Goal: Task Accomplishment & Management: Use online tool/utility

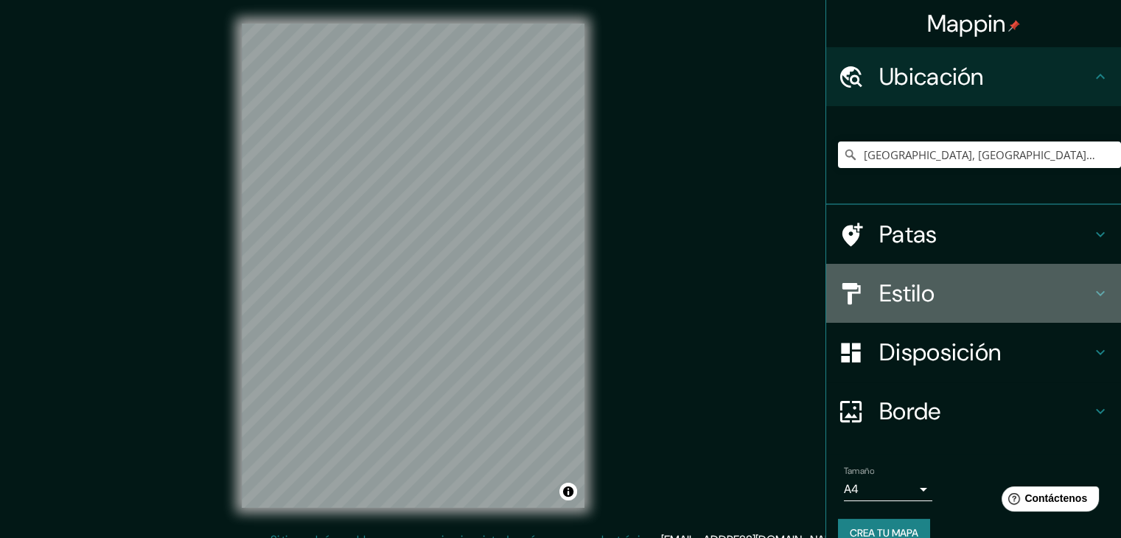
click at [918, 293] on font "Estilo" at bounding box center [906, 293] width 55 height 31
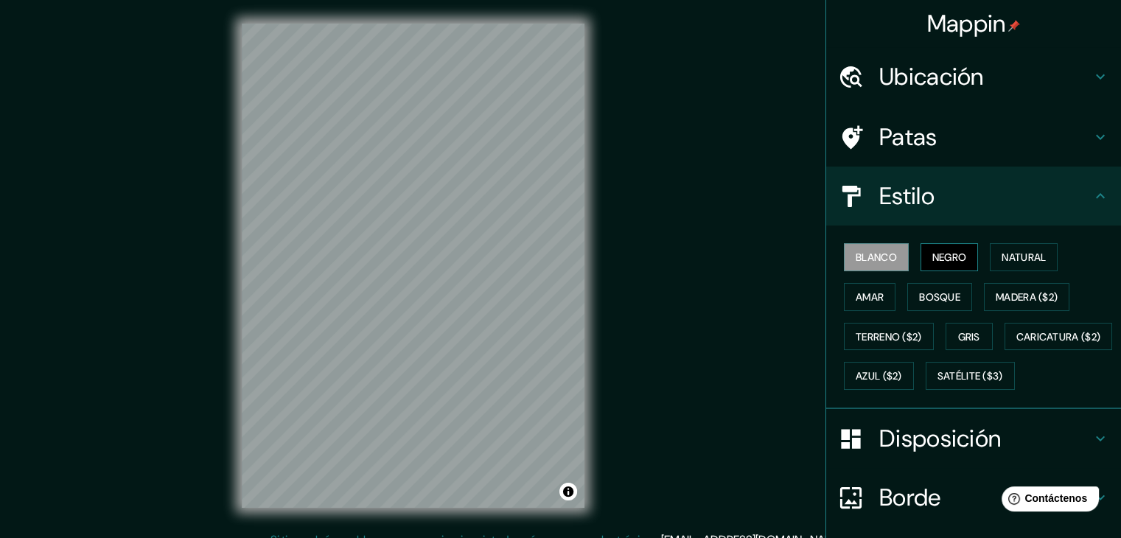
drag, startPoint x: 928, startPoint y: 254, endPoint x: 974, endPoint y: 238, distance: 48.5
click at [932, 254] on font "Negro" at bounding box center [949, 257] width 35 height 13
click at [1014, 266] on button "Natural" at bounding box center [1024, 257] width 68 height 28
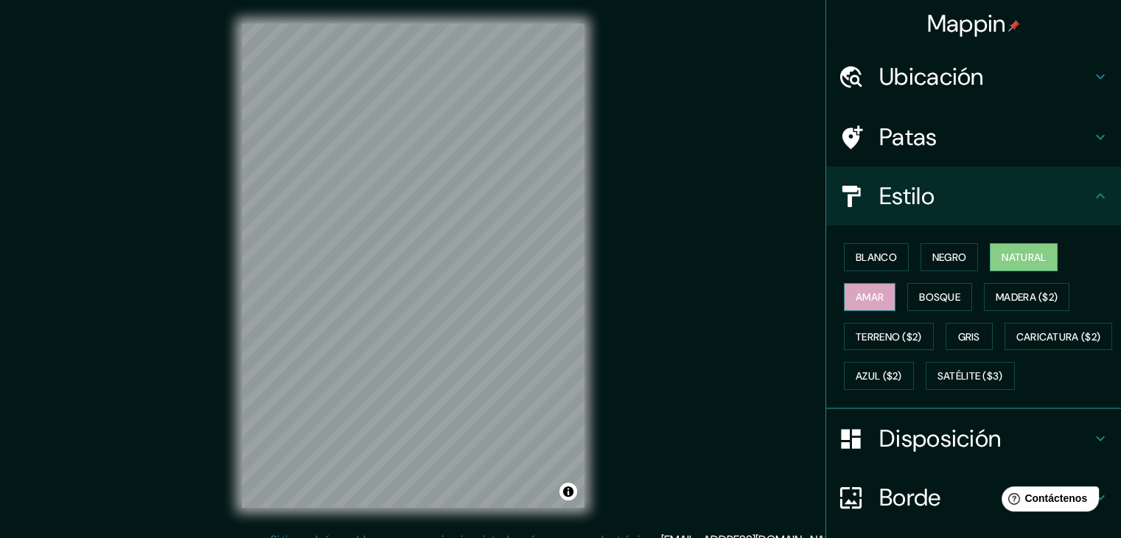
click at [860, 301] on font "Amar" at bounding box center [870, 296] width 28 height 13
click at [927, 295] on font "Bosque" at bounding box center [939, 296] width 41 height 13
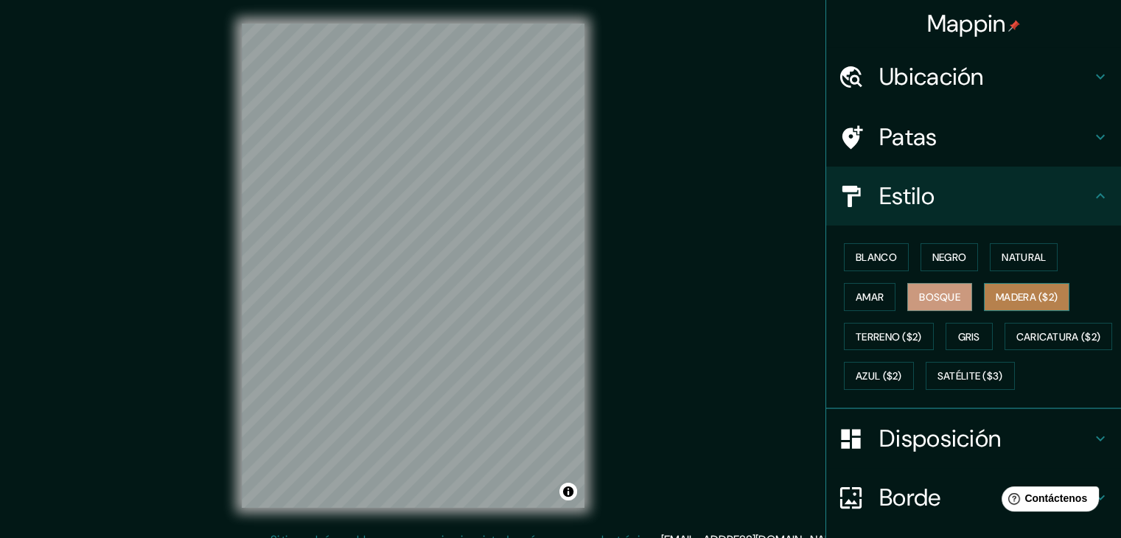
click at [1019, 295] on font "Madera ($2)" at bounding box center [1027, 296] width 62 height 13
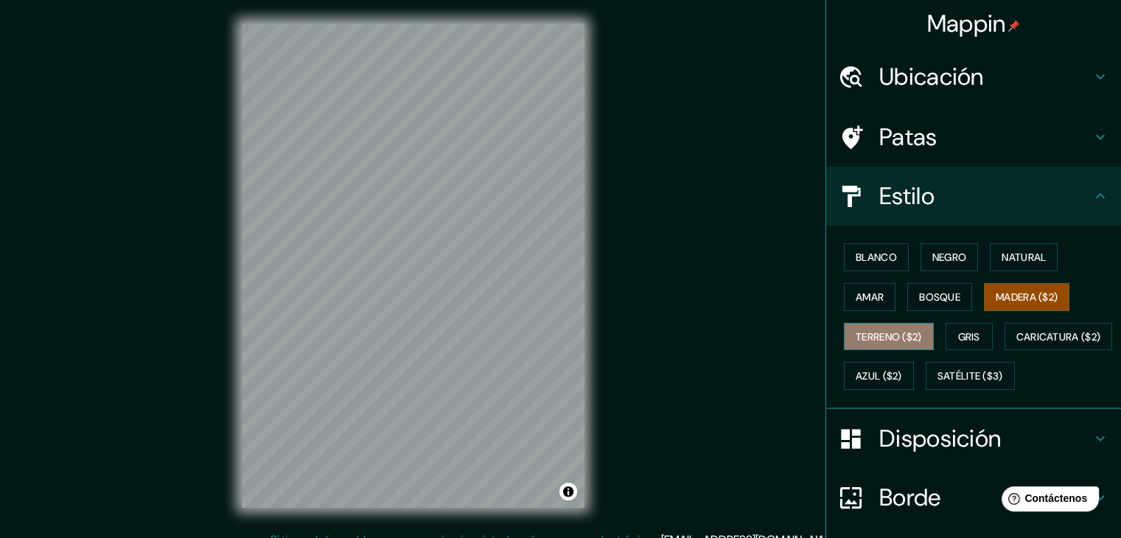
click at [856, 336] on font "Terreno ($2)" at bounding box center [889, 336] width 66 height 13
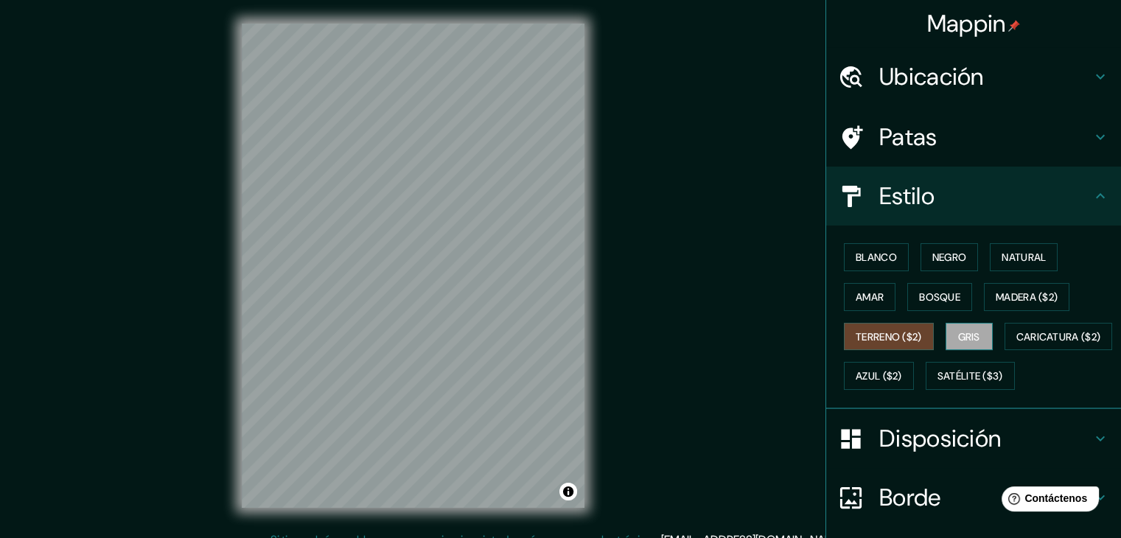
click at [966, 335] on font "Gris" at bounding box center [969, 336] width 22 height 13
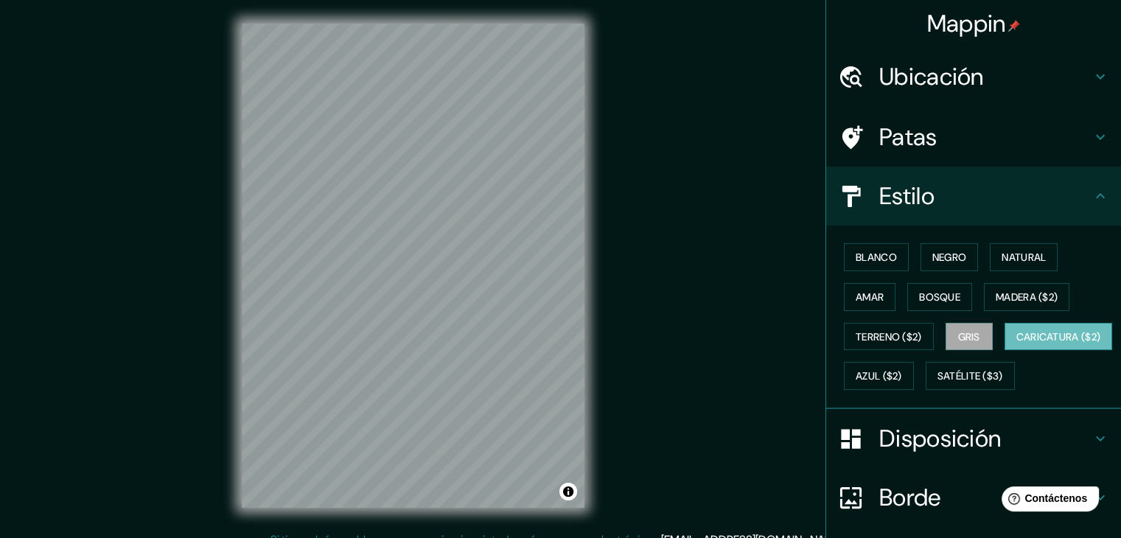
click at [1016, 343] on font "Caricatura ($2)" at bounding box center [1058, 336] width 85 height 13
click at [902, 374] on font "Azul ($2)" at bounding box center [879, 376] width 46 height 13
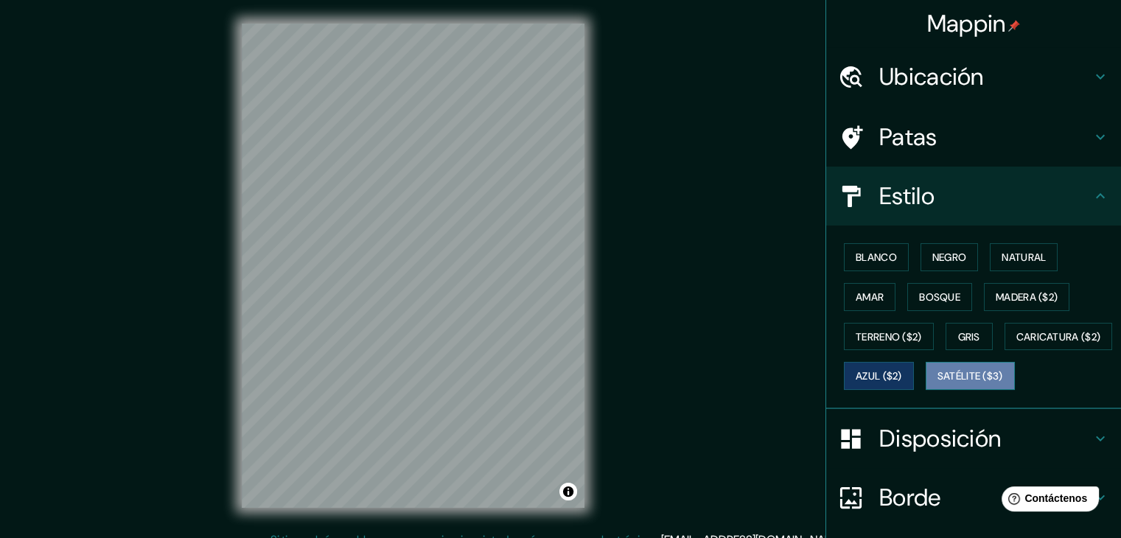
click at [938, 383] on font "Satélite ($3)" at bounding box center [971, 376] width 66 height 13
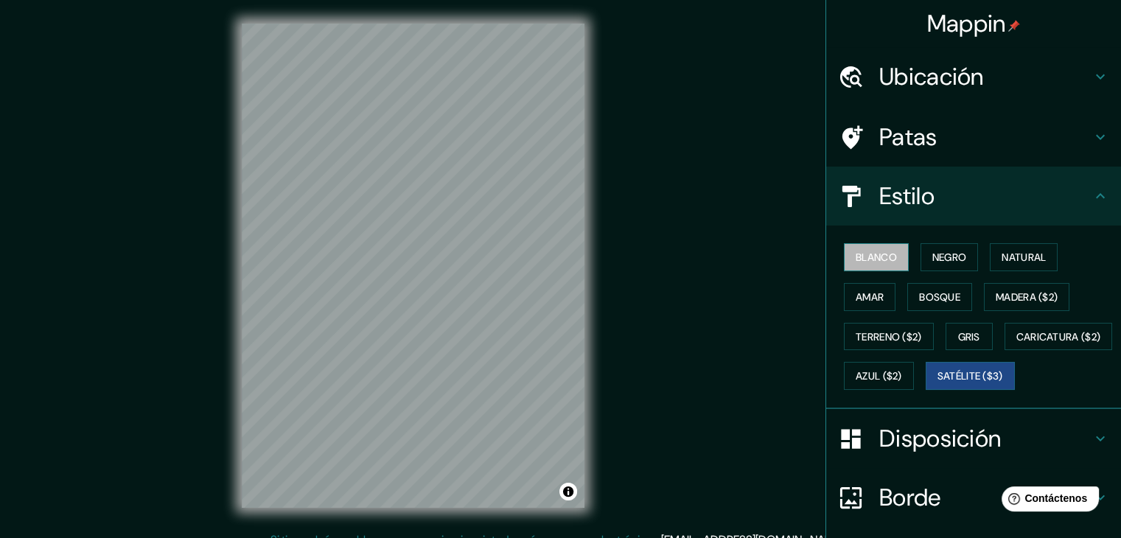
click at [872, 253] on font "Blanco" at bounding box center [876, 257] width 41 height 13
click at [932, 251] on font "Negro" at bounding box center [949, 257] width 35 height 13
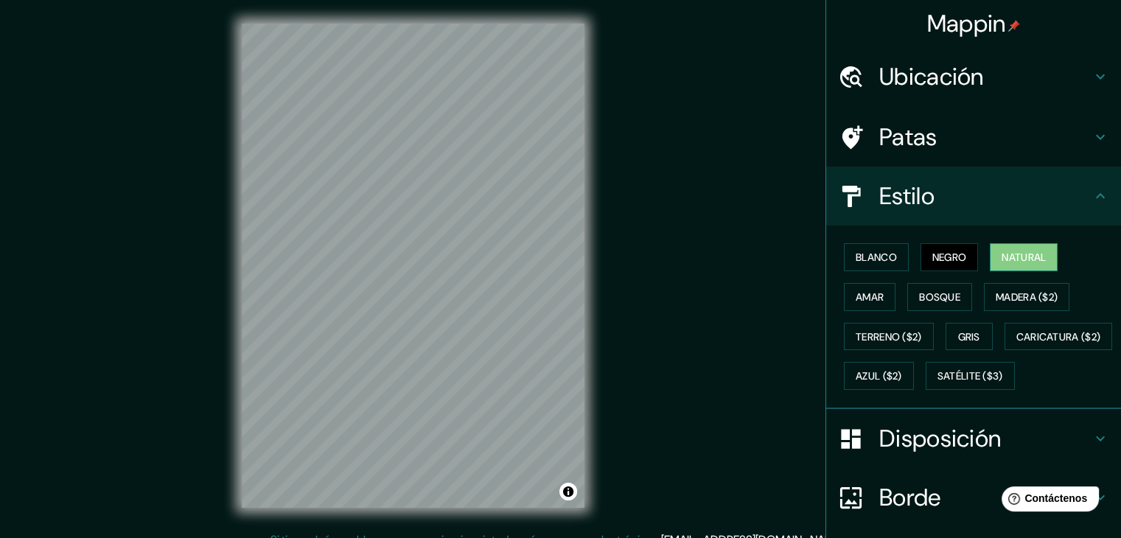
click at [1025, 251] on font "Natural" at bounding box center [1024, 257] width 44 height 13
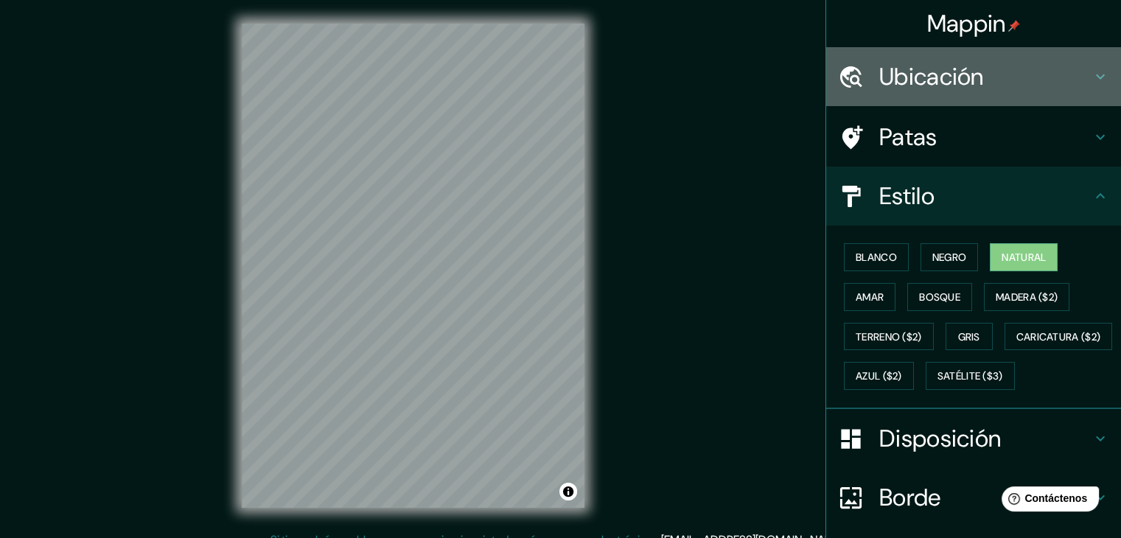
click at [928, 70] on font "Ubicación" at bounding box center [931, 76] width 105 height 31
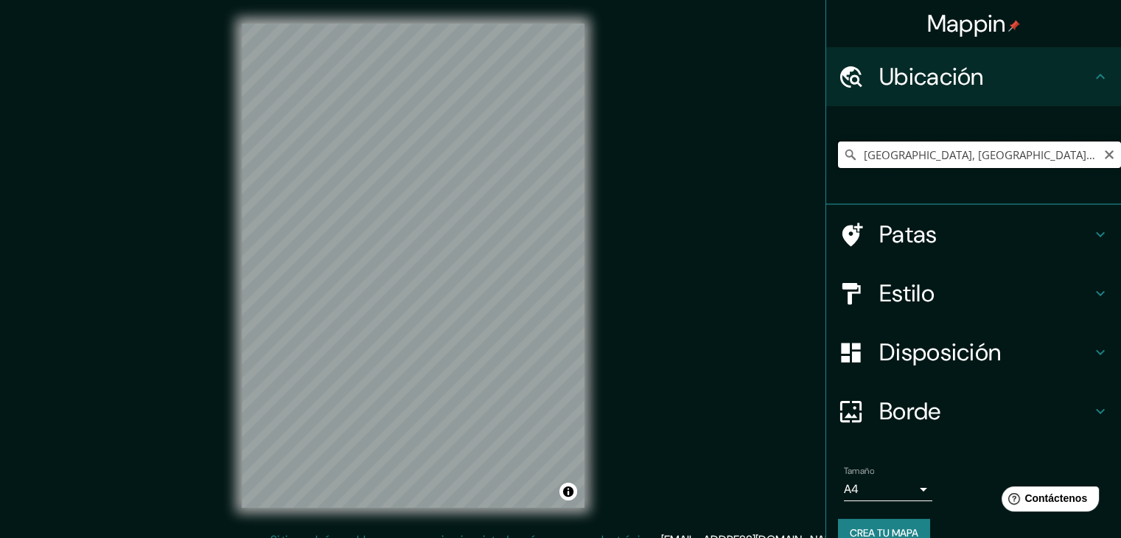
click at [1019, 166] on input "[GEOGRAPHIC_DATA], [GEOGRAPHIC_DATA], [GEOGRAPHIC_DATA]" at bounding box center [979, 155] width 283 height 27
drag, startPoint x: 1029, startPoint y: 161, endPoint x: 792, endPoint y: 165, distance: 236.6
click at [792, 165] on div "Mappin Ubicación [GEOGRAPHIC_DATA], [GEOGRAPHIC_DATA], [GEOGRAPHIC_DATA] Patas …" at bounding box center [560, 277] width 1121 height 555
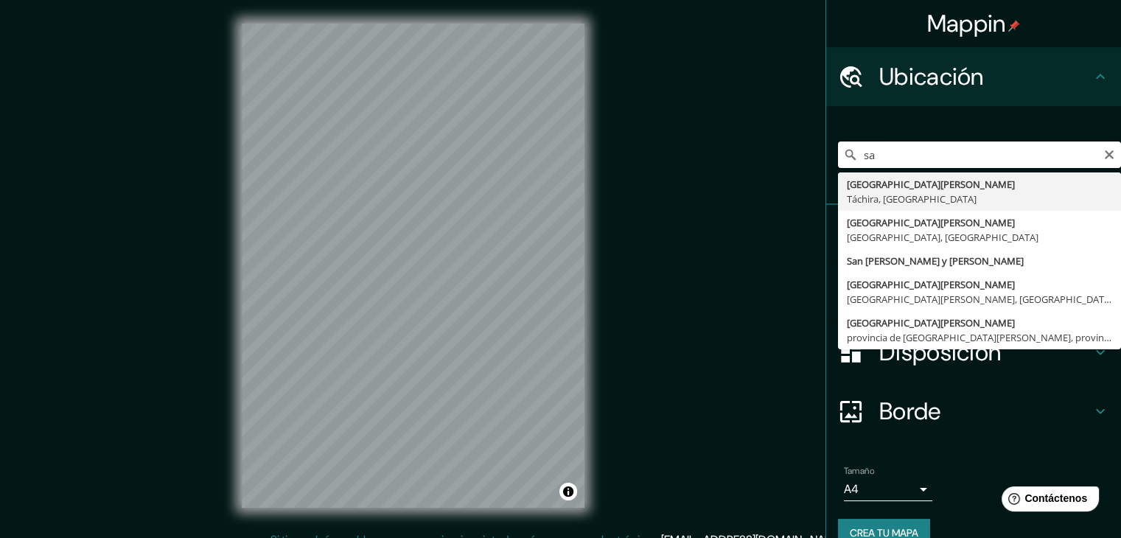
type input "s"
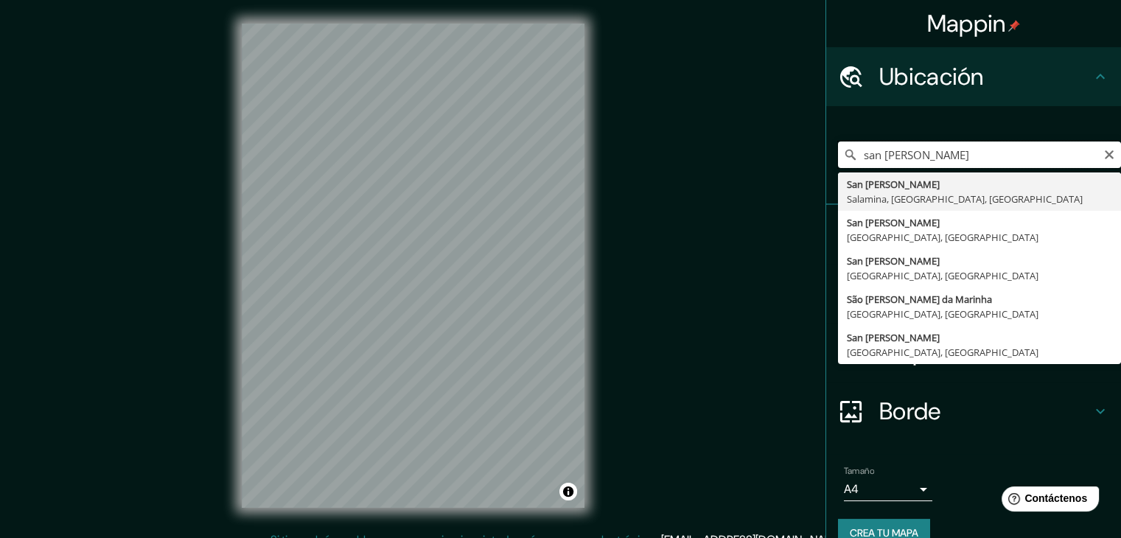
drag, startPoint x: 935, startPoint y: 152, endPoint x: 786, endPoint y: 159, distance: 149.1
click at [786, 159] on div "Mappin Ubicación san [PERSON_NAME] [GEOGRAPHIC_DATA][PERSON_NAME], [PERSON_NAME…" at bounding box center [560, 277] width 1121 height 555
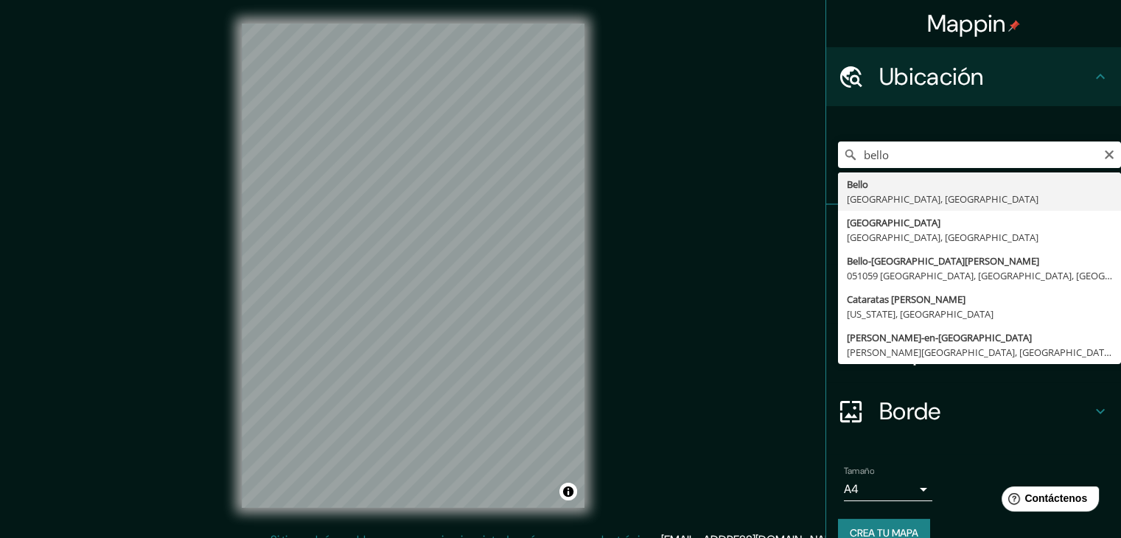
type input "[GEOGRAPHIC_DATA], [GEOGRAPHIC_DATA], [GEOGRAPHIC_DATA]"
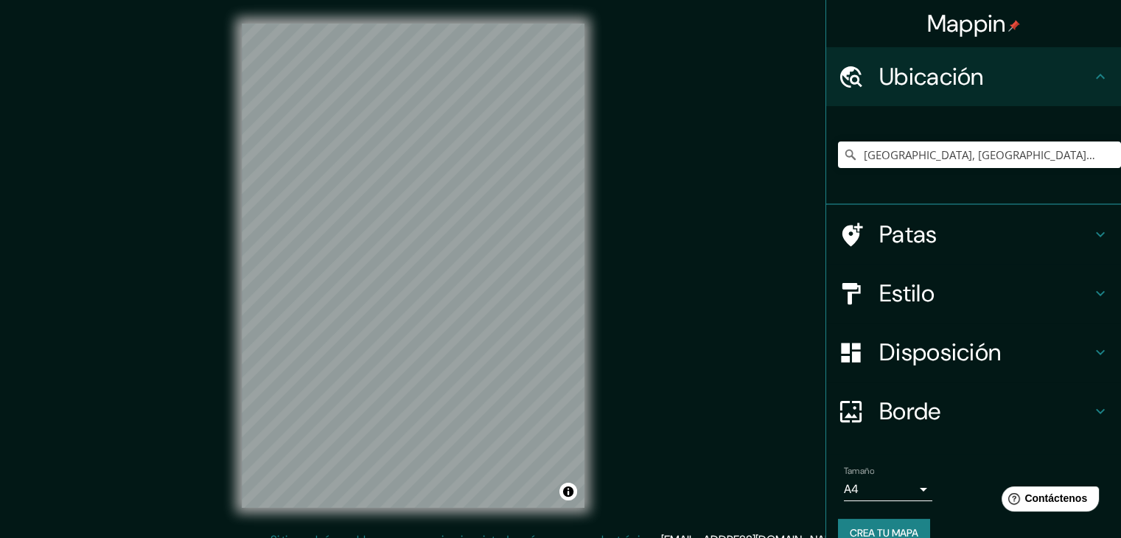
click at [941, 352] on font "Disposición" at bounding box center [940, 352] width 122 height 31
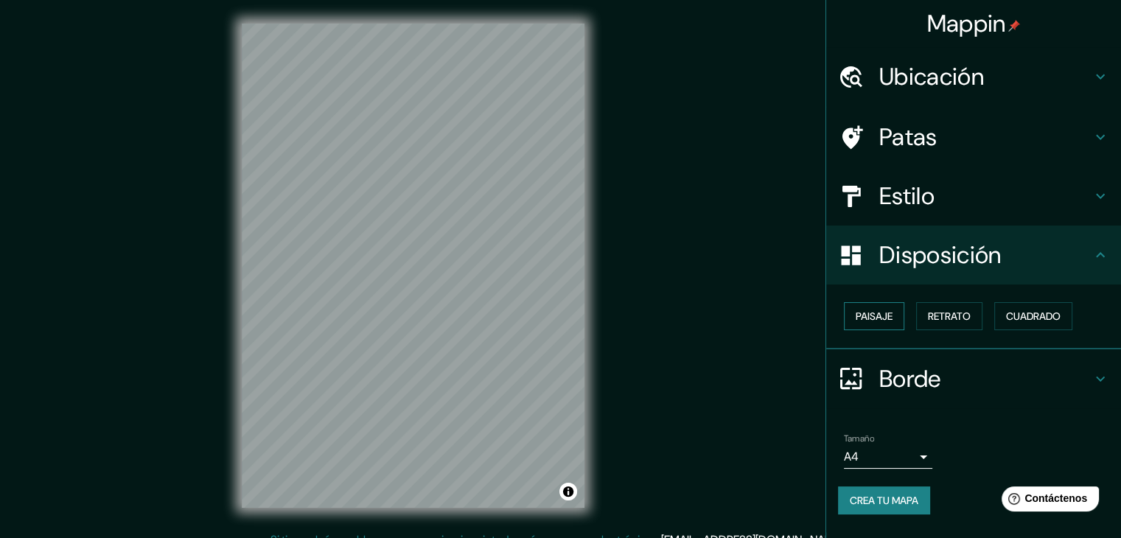
click at [876, 313] on font "Paisaje" at bounding box center [874, 316] width 37 height 13
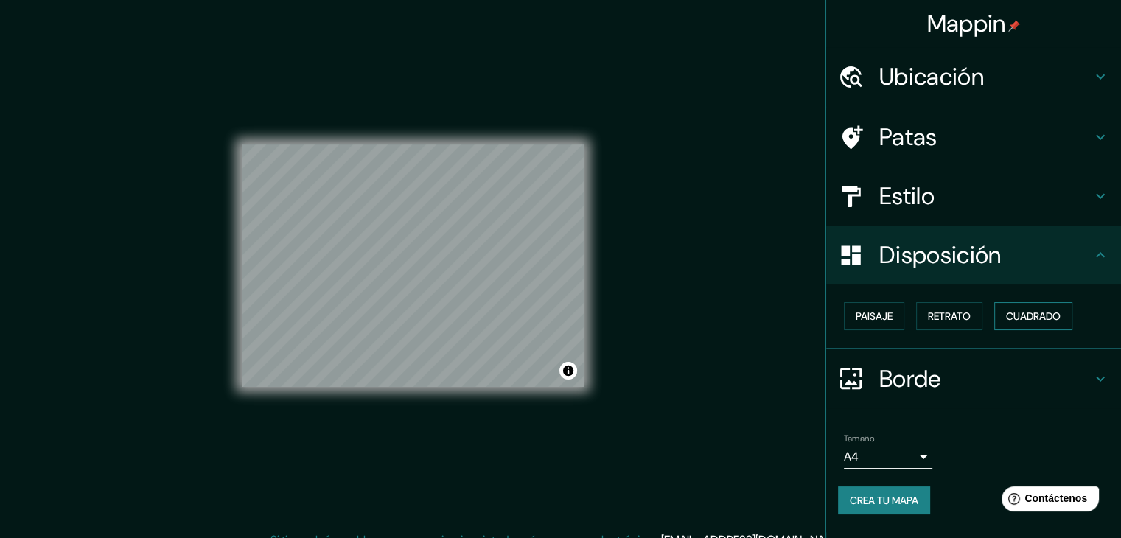
drag, startPoint x: 943, startPoint y: 315, endPoint x: 1019, endPoint y: 322, distance: 76.9
click at [955, 319] on font "Retrato" at bounding box center [949, 316] width 43 height 13
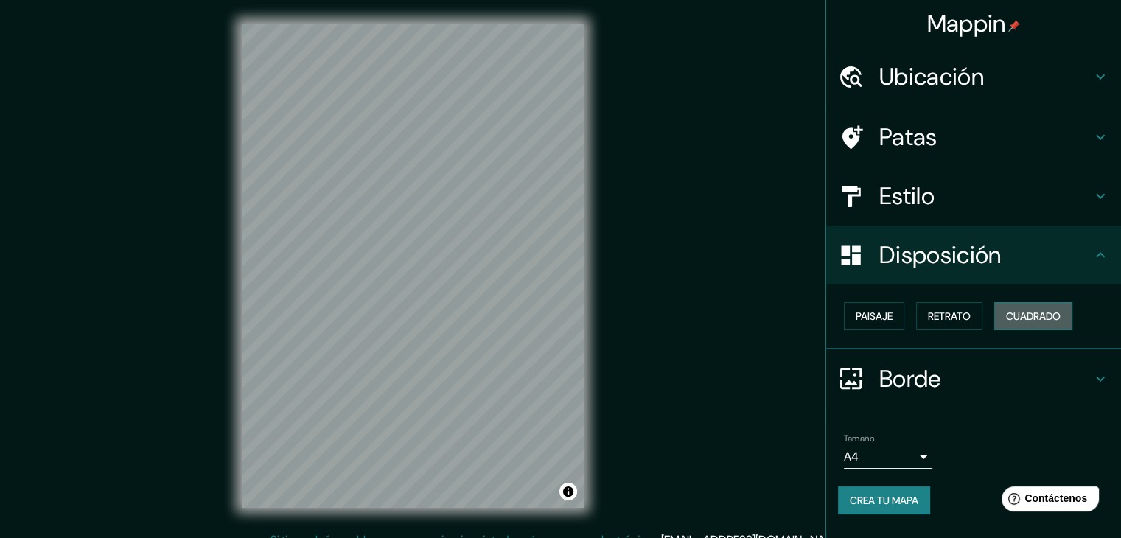
click at [1049, 322] on font "Cuadrado" at bounding box center [1033, 316] width 55 height 13
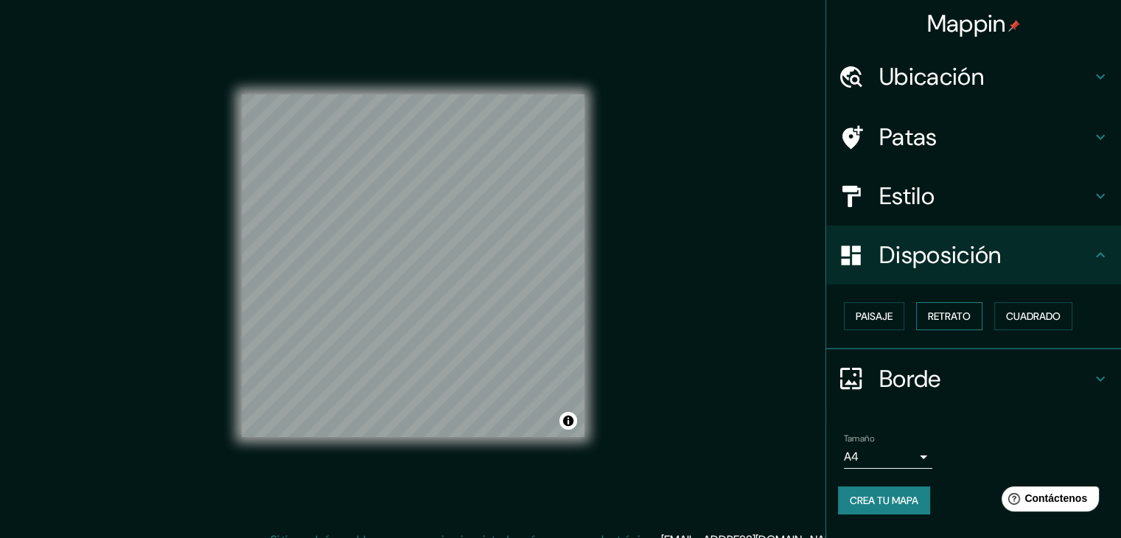
click at [935, 310] on font "Retrato" at bounding box center [949, 316] width 43 height 13
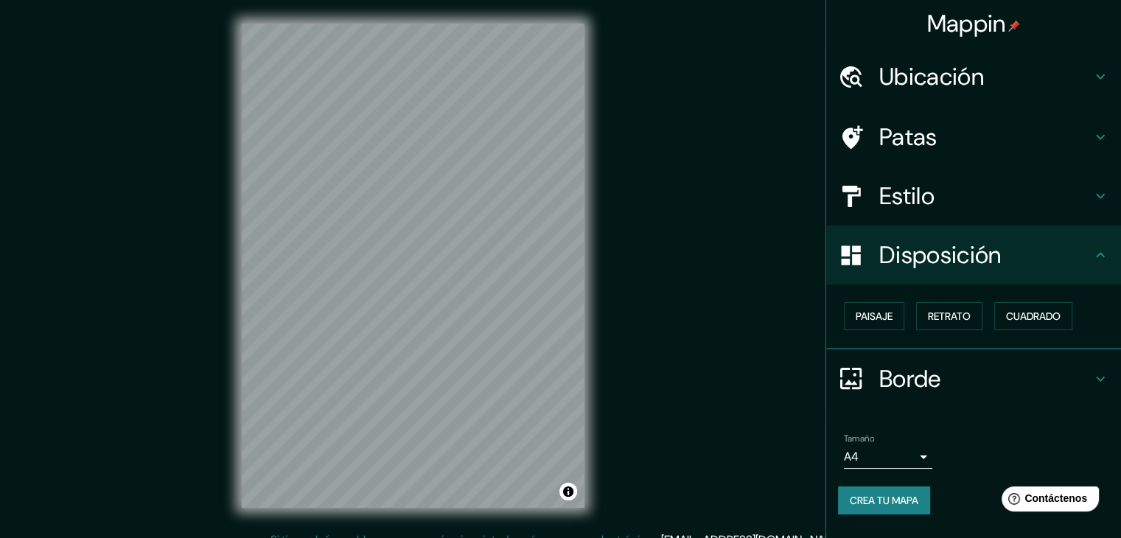
click at [919, 366] on font "Borde" at bounding box center [910, 378] width 62 height 31
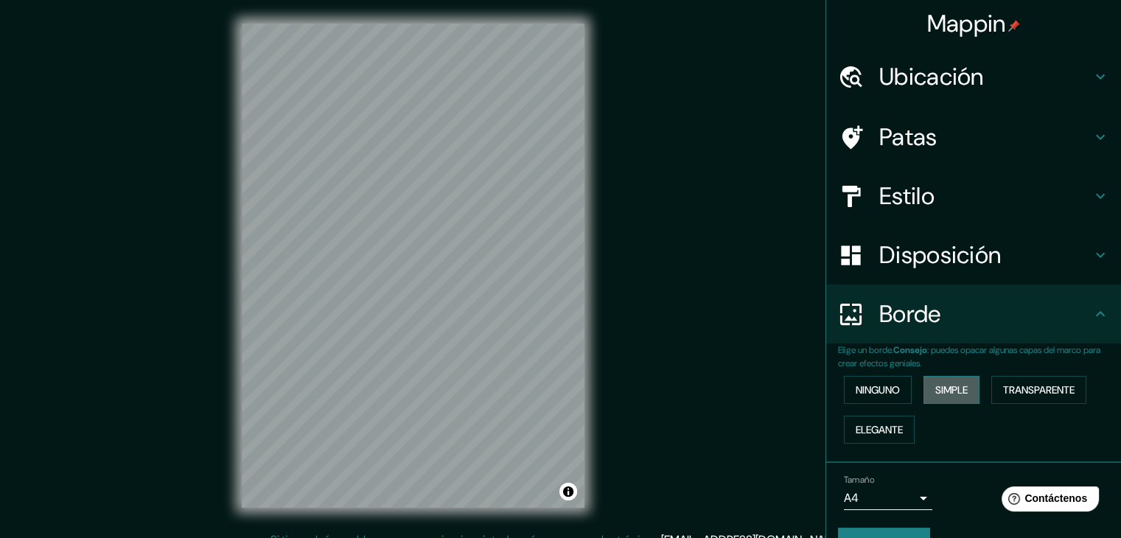
click at [941, 392] on font "Simple" at bounding box center [951, 389] width 32 height 13
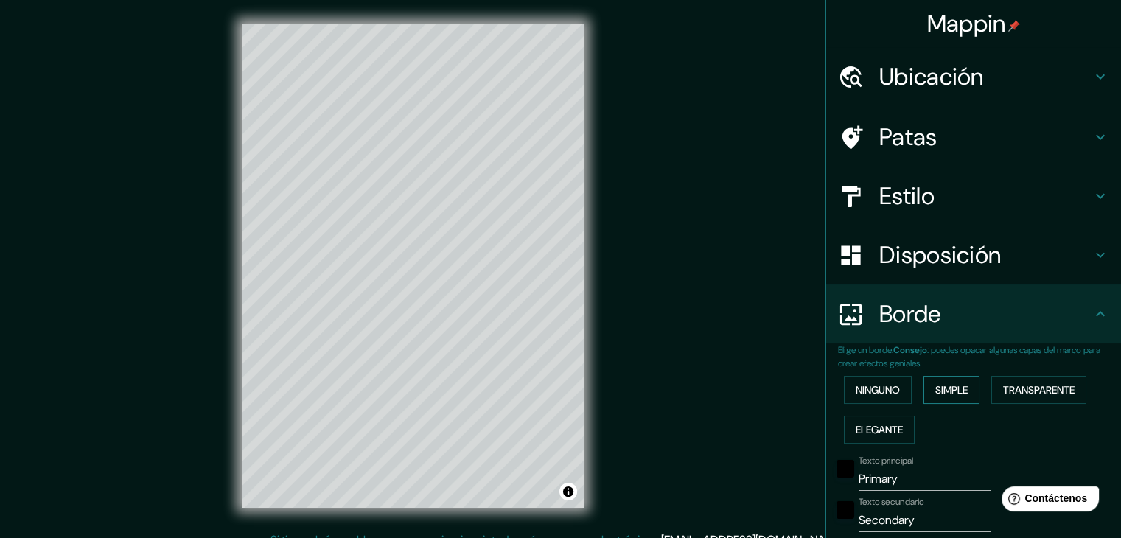
click at [952, 394] on font "Simple" at bounding box center [951, 389] width 32 height 13
type input "37"
click at [864, 397] on font "Ninguno" at bounding box center [878, 389] width 44 height 19
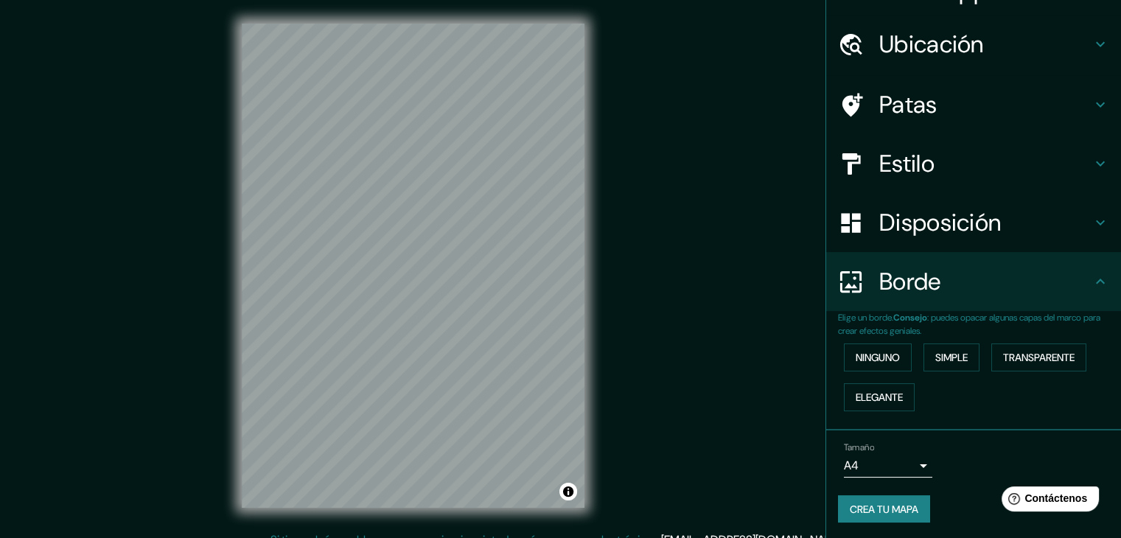
scroll to position [33, 0]
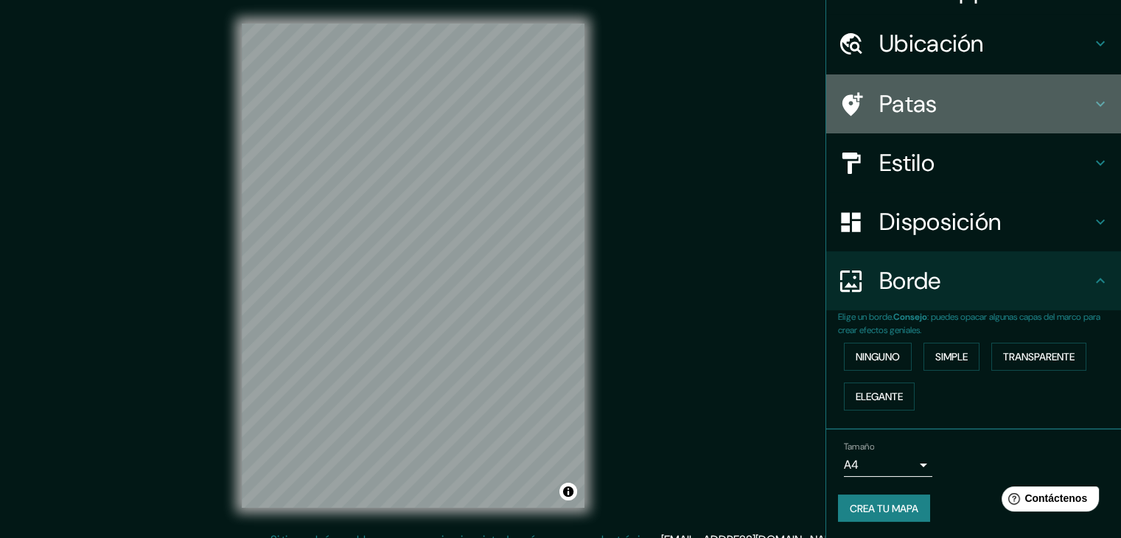
click at [898, 113] on font "Patas" at bounding box center [908, 103] width 58 height 31
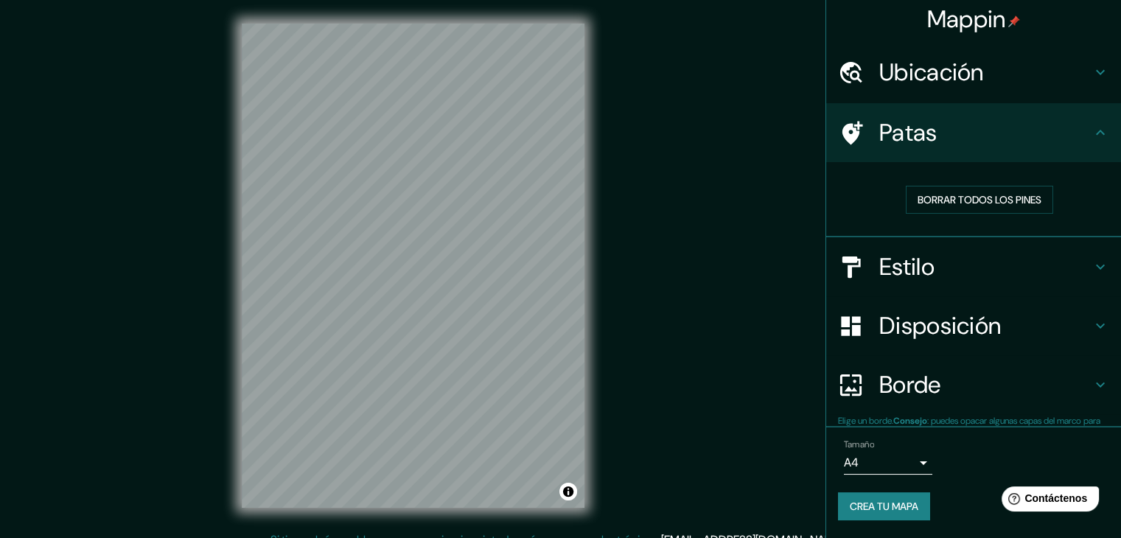
scroll to position [4, 0]
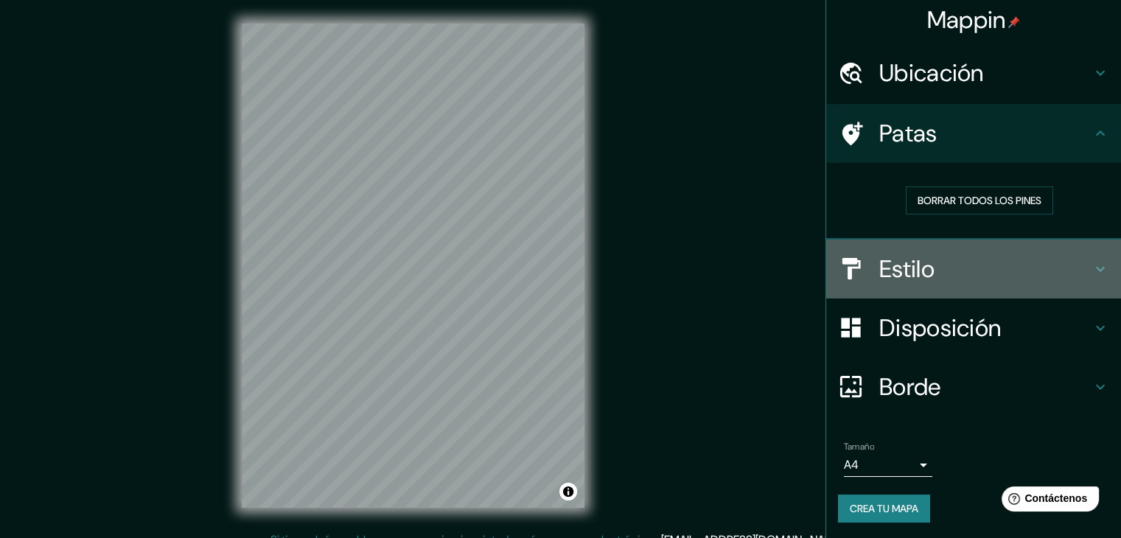
click at [938, 261] on h4 "Estilo" at bounding box center [985, 268] width 212 height 29
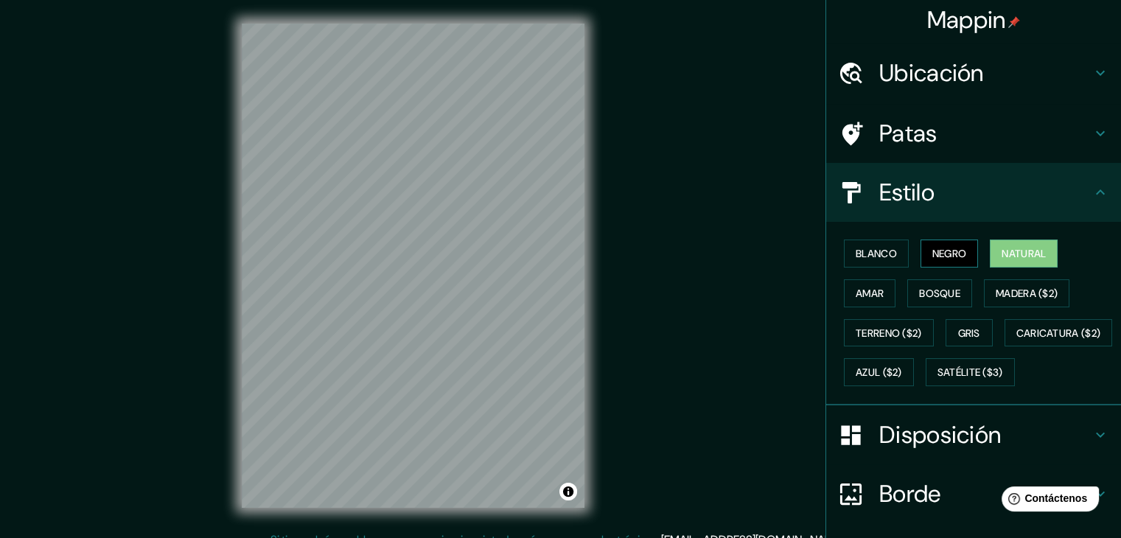
click at [944, 254] on font "Negro" at bounding box center [949, 253] width 35 height 13
click at [862, 254] on font "Blanco" at bounding box center [876, 253] width 41 height 13
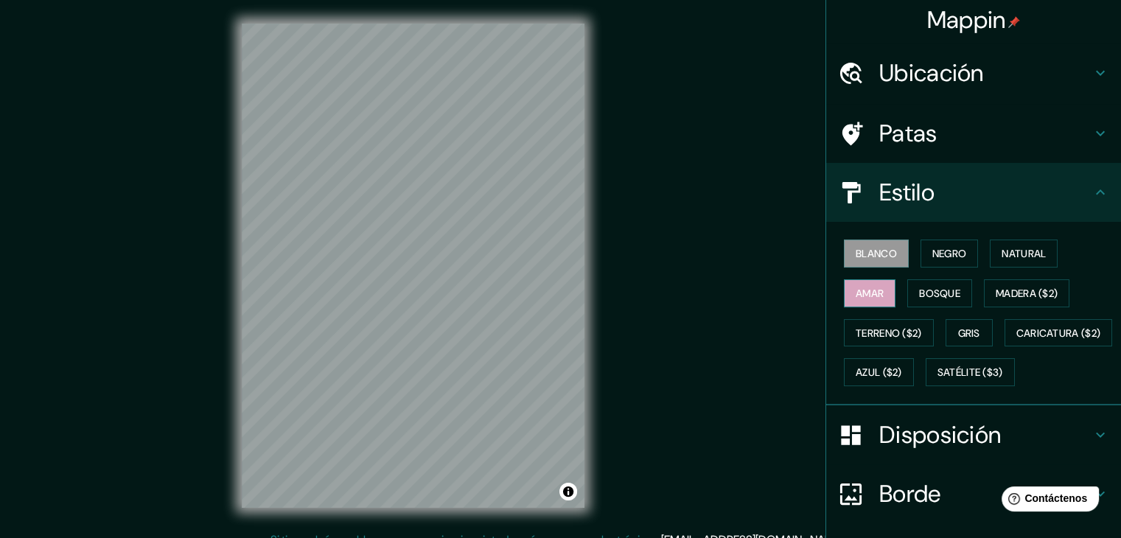
click at [864, 299] on font "Amar" at bounding box center [870, 293] width 28 height 19
click at [938, 301] on button "Bosque" at bounding box center [939, 293] width 65 height 28
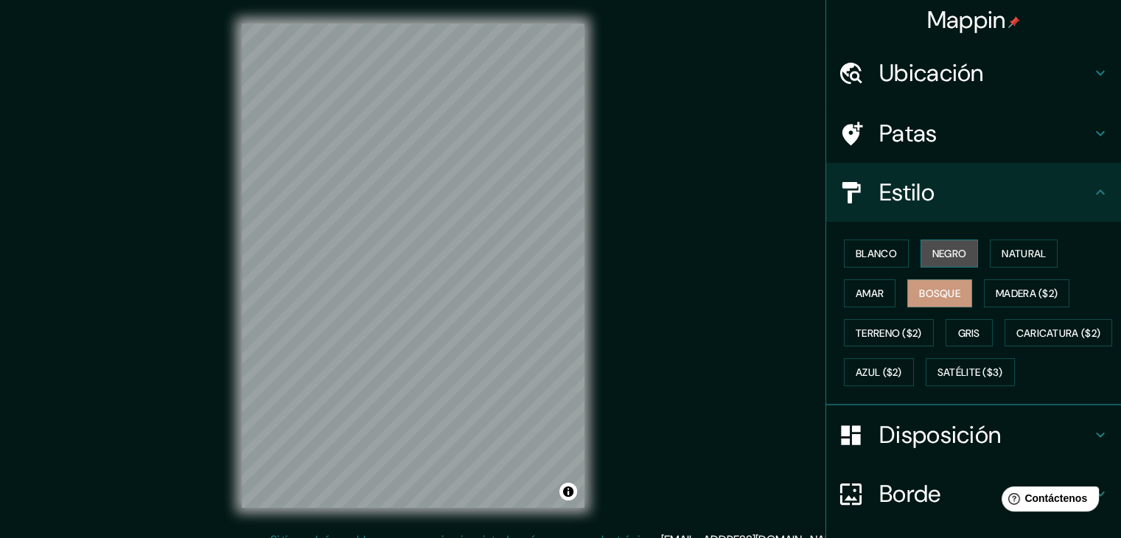
click at [932, 254] on font "Negro" at bounding box center [949, 253] width 35 height 13
click at [865, 254] on font "Blanco" at bounding box center [876, 253] width 41 height 13
